Goal: Find specific page/section: Find specific page/section

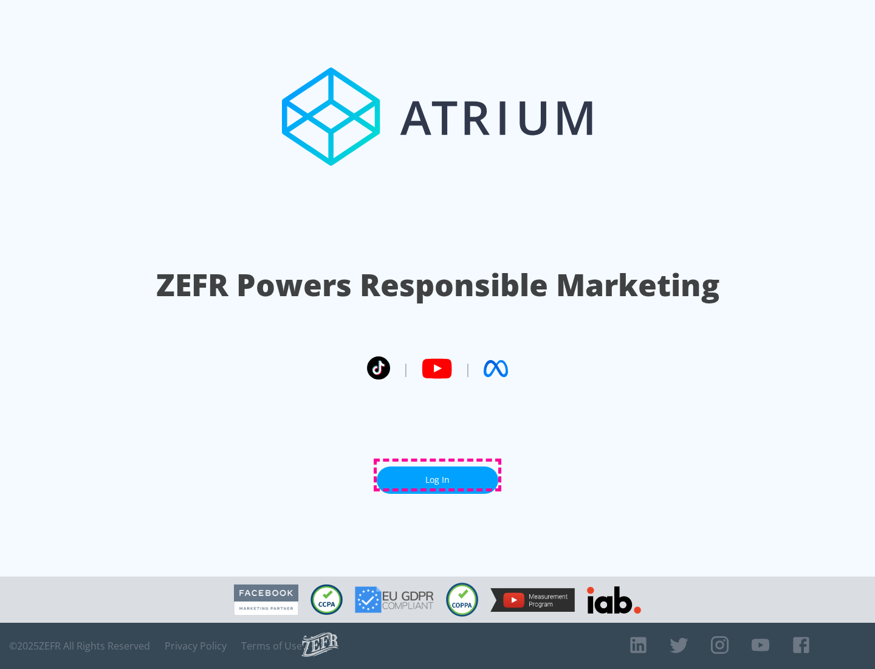
click at [438, 475] on link "Log In" at bounding box center [438, 479] width 122 height 27
